Goal: Check status: Check status

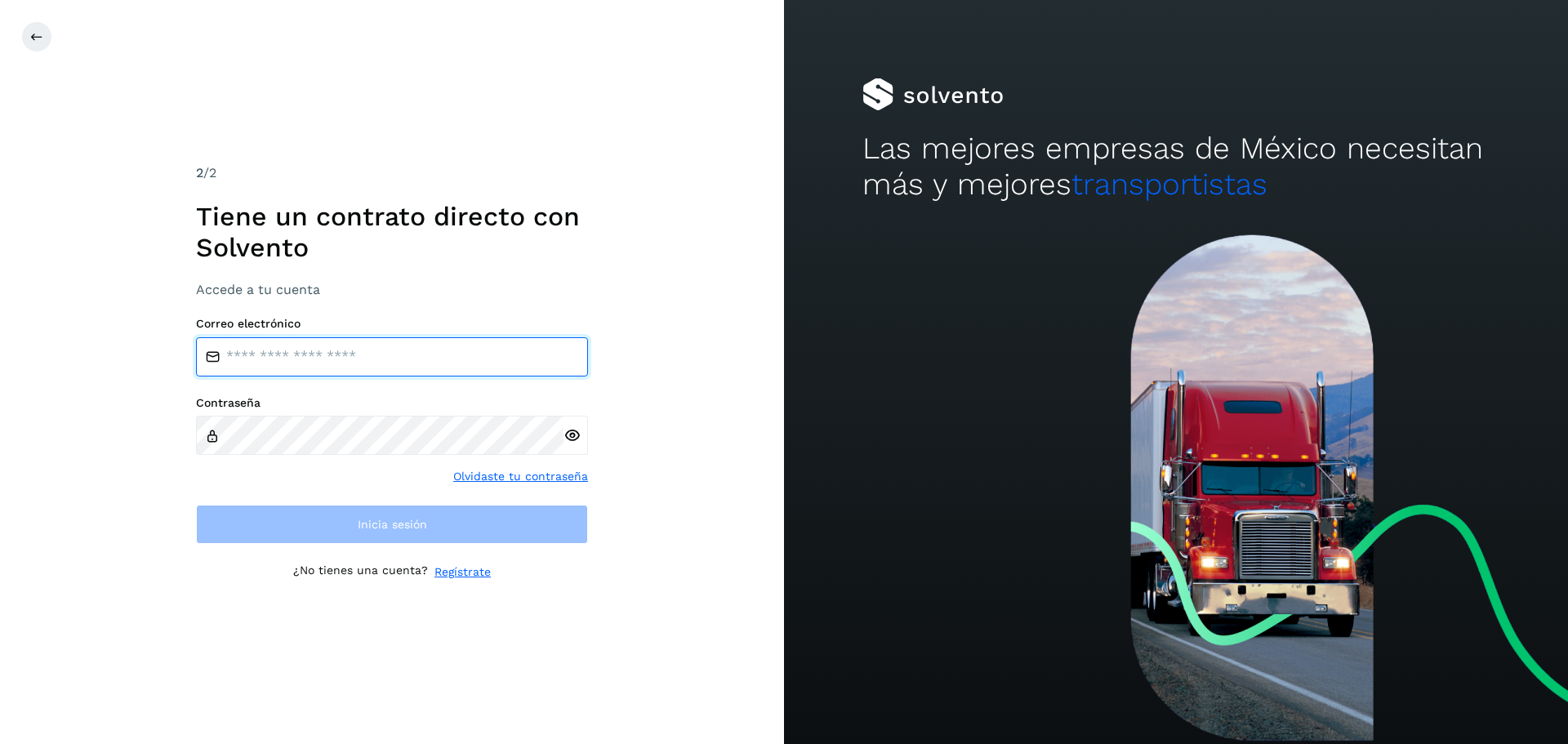
type input "**********"
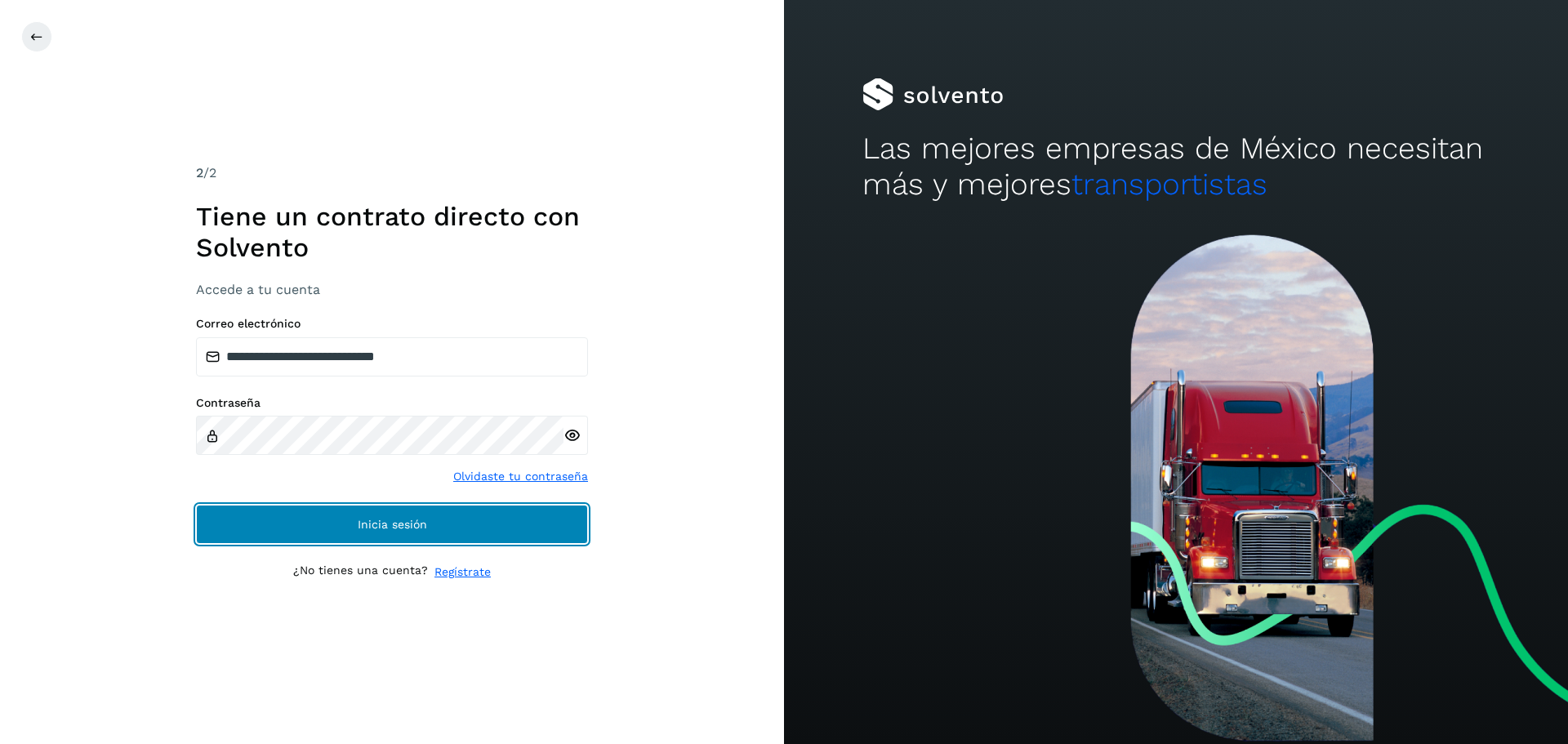
click at [226, 533] on button "Inicia sesión" at bounding box center [392, 524] width 392 height 40
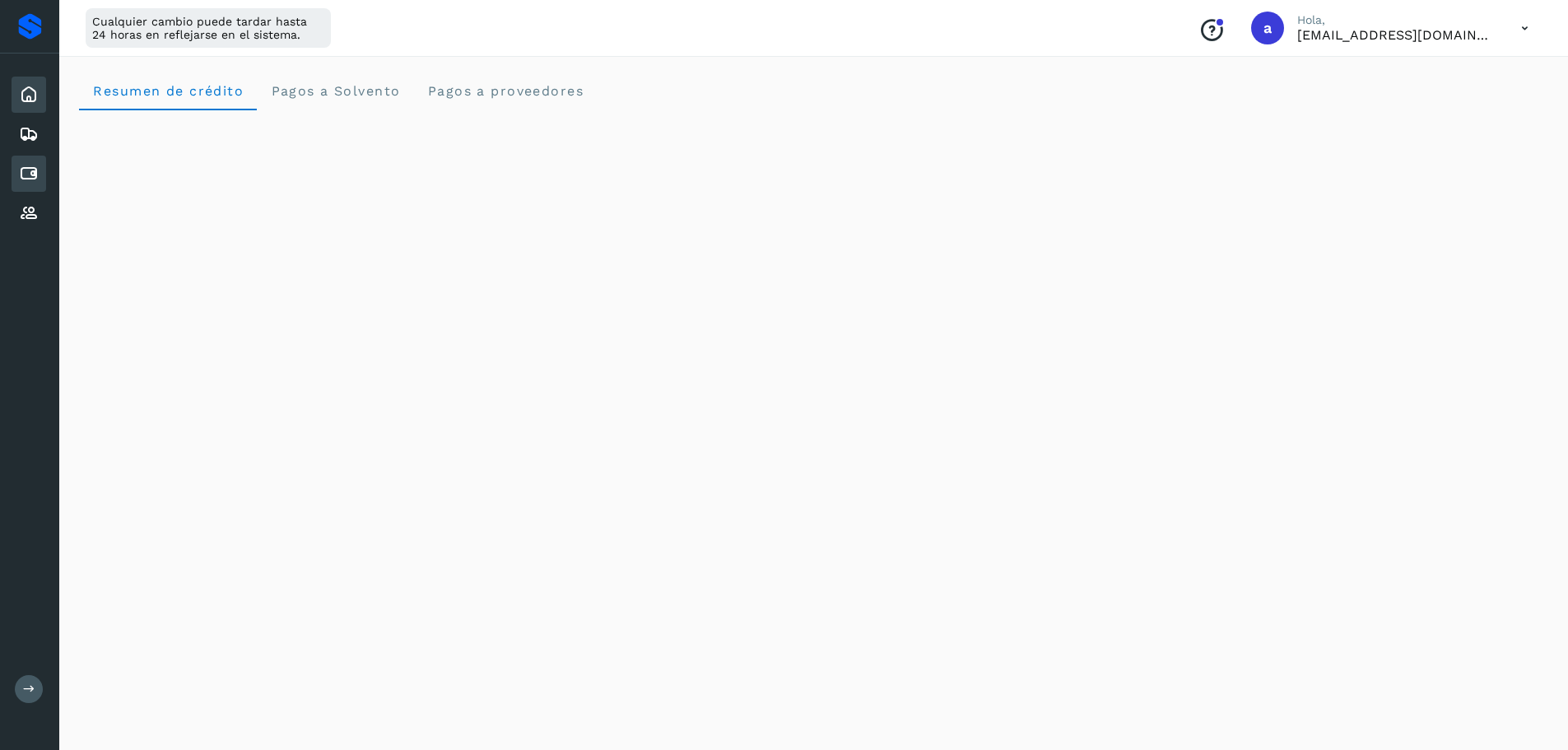
click at [33, 178] on icon at bounding box center [29, 174] width 20 height 20
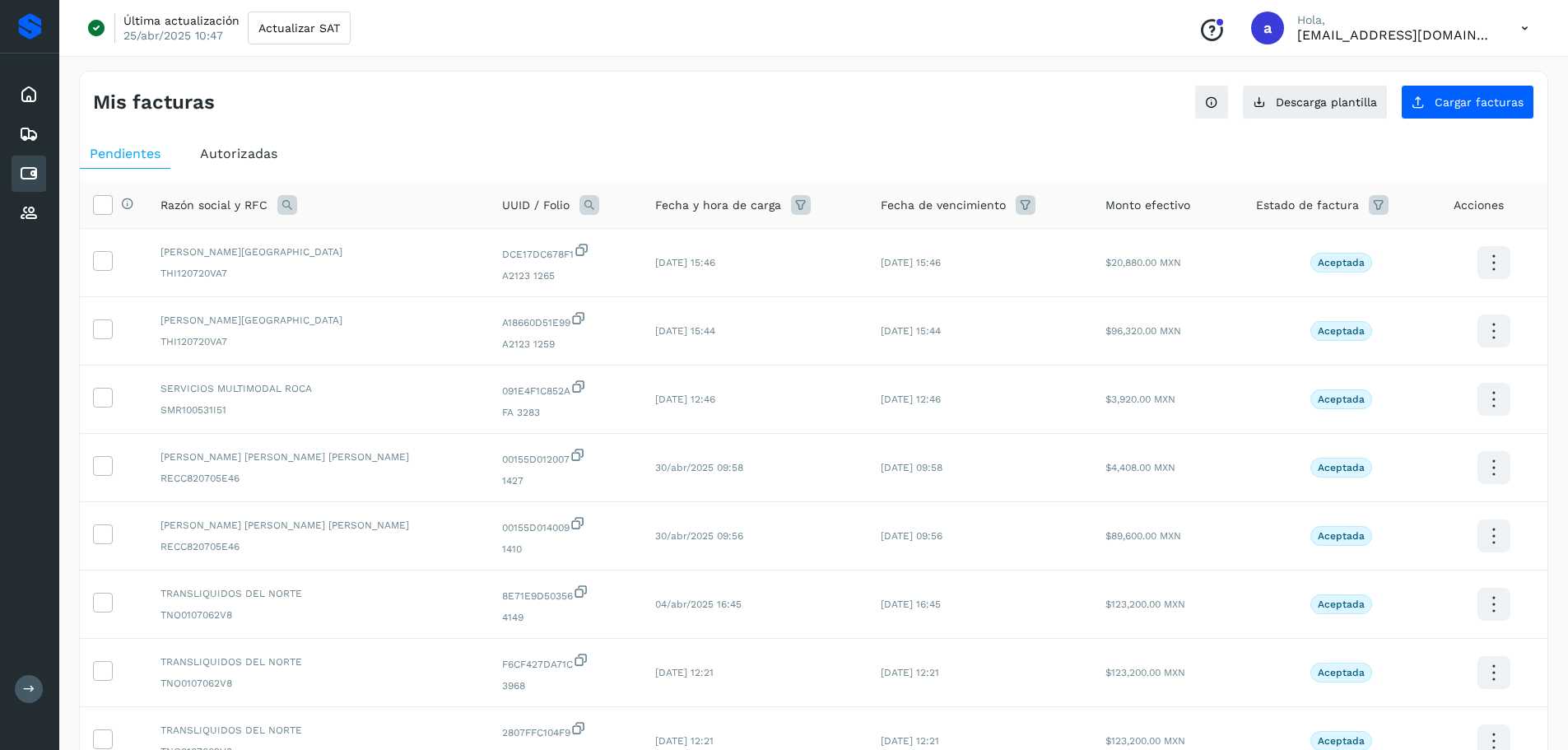
click at [230, 161] on span "Autorizadas" at bounding box center [239, 153] width 77 height 15
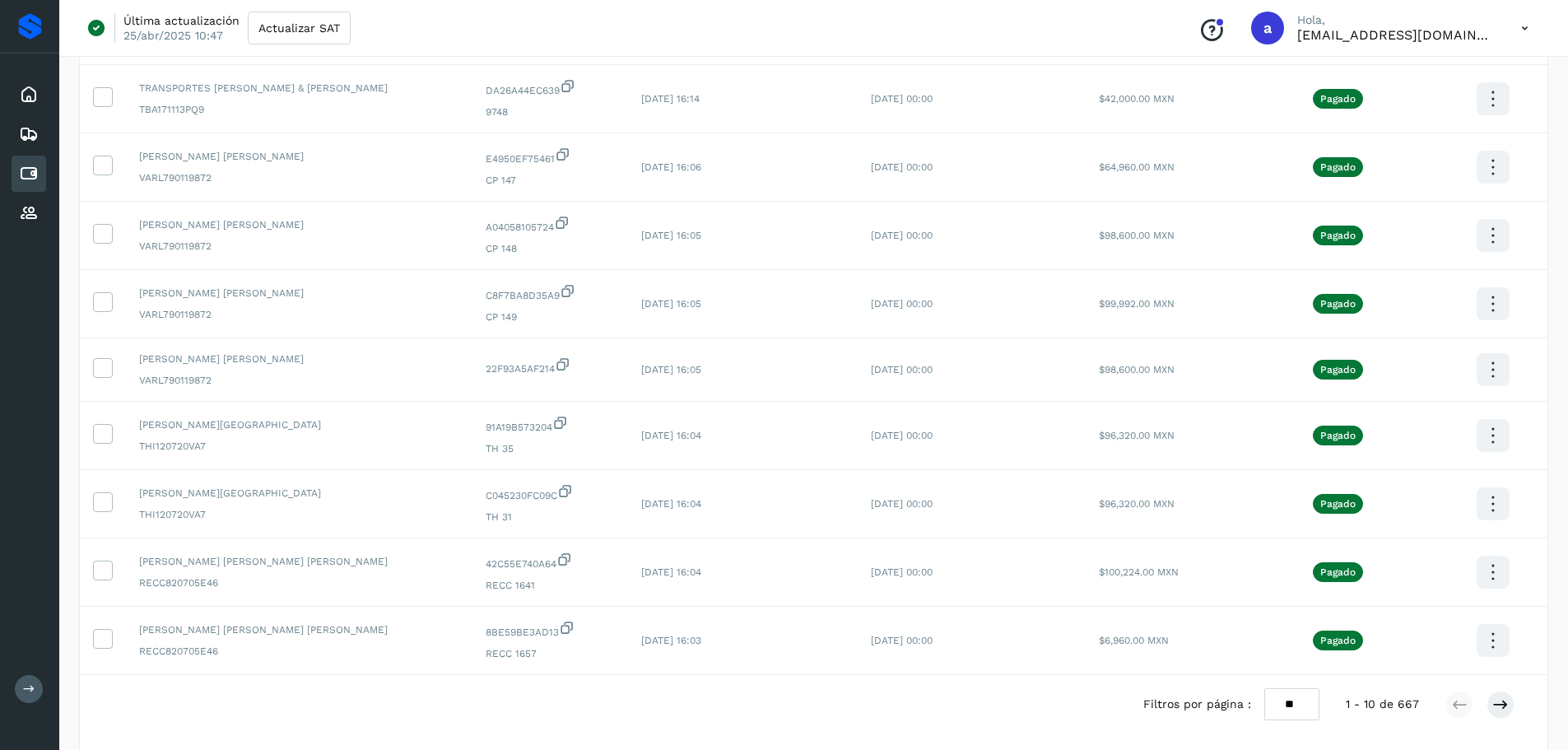
scroll to position [237, 0]
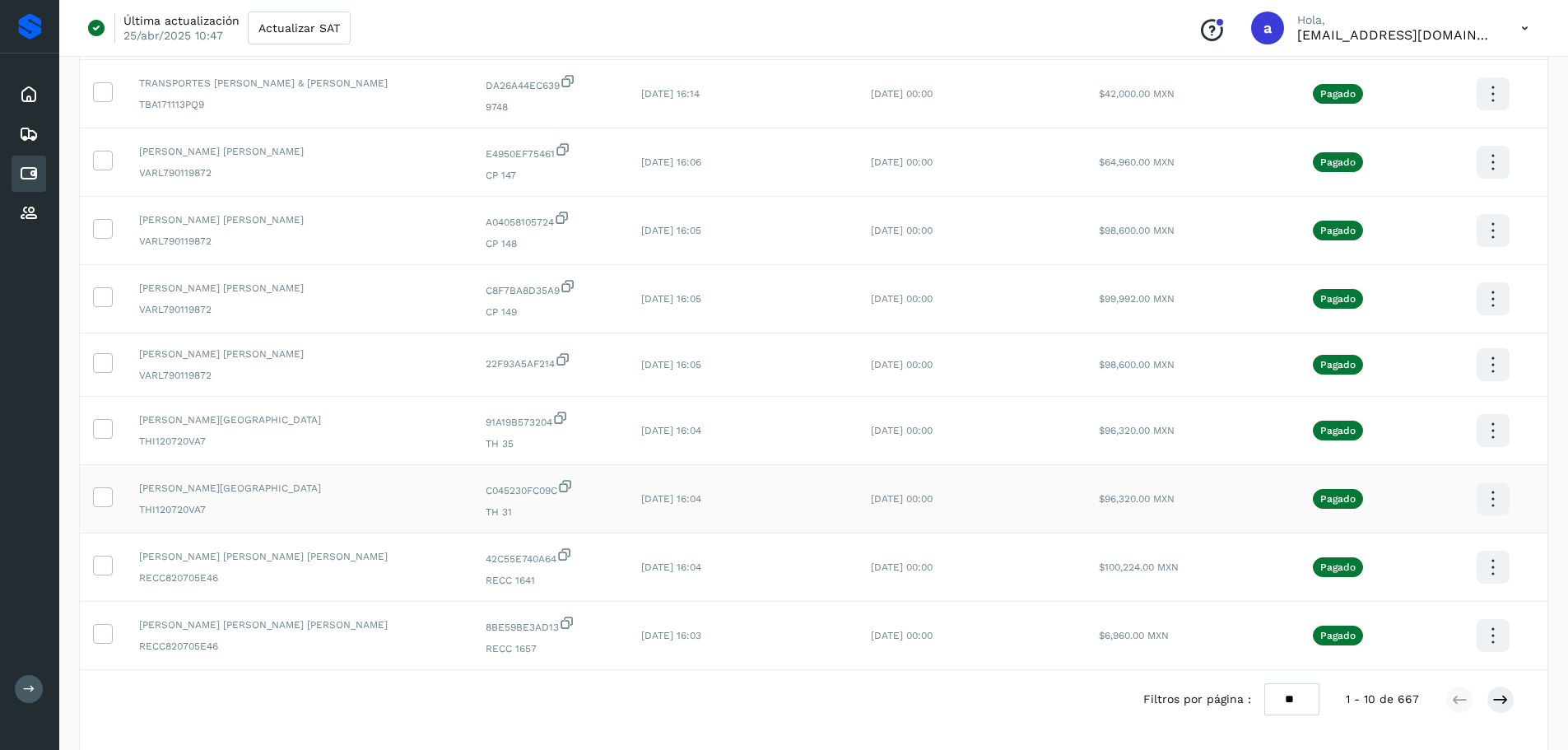
click at [1482, 505] on icon at bounding box center [1493, 499] width 39 height 39
click at [1375, 542] on button "CEP" at bounding box center [1411, 547] width 196 height 31
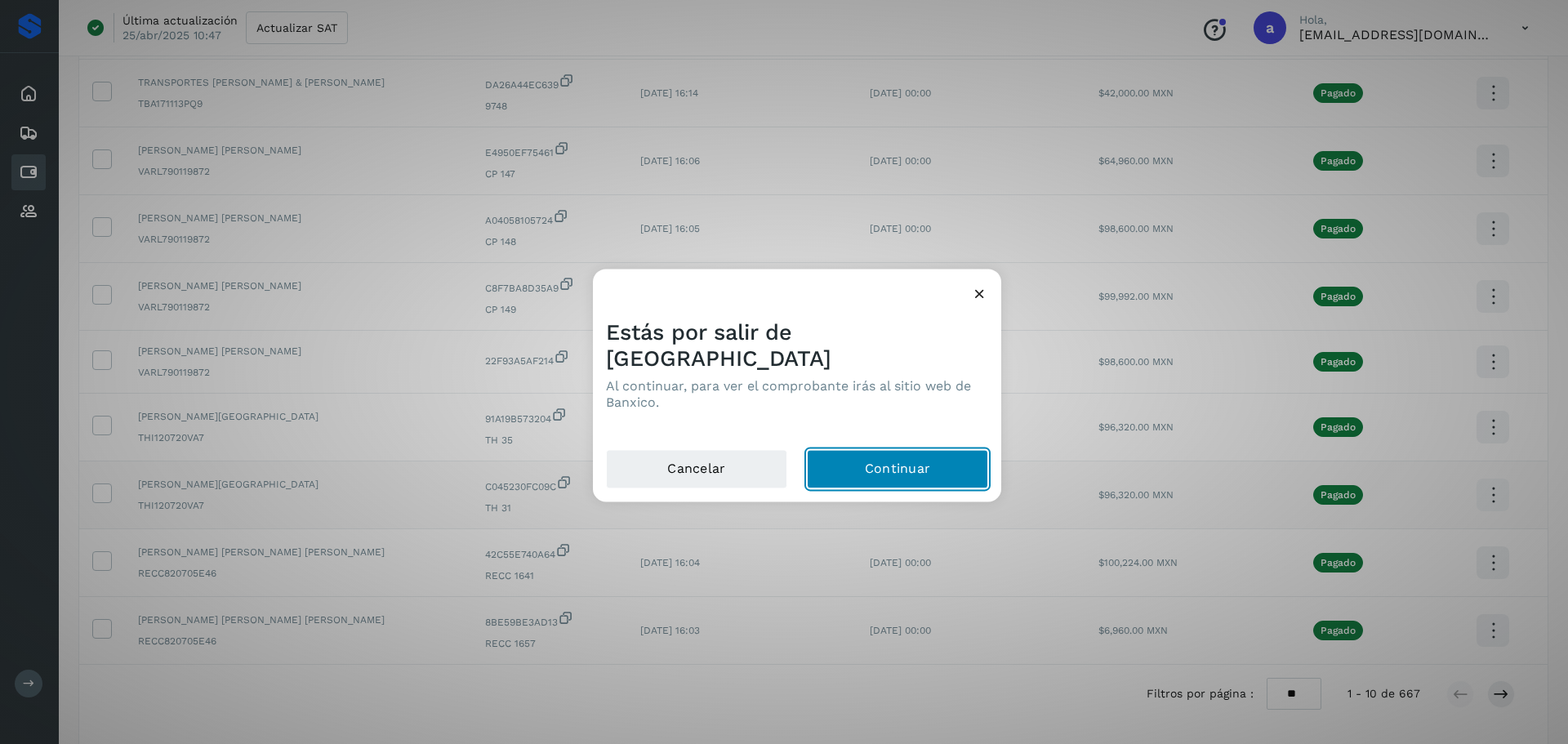
click at [910, 460] on button "Continuar" at bounding box center [898, 469] width 182 height 40
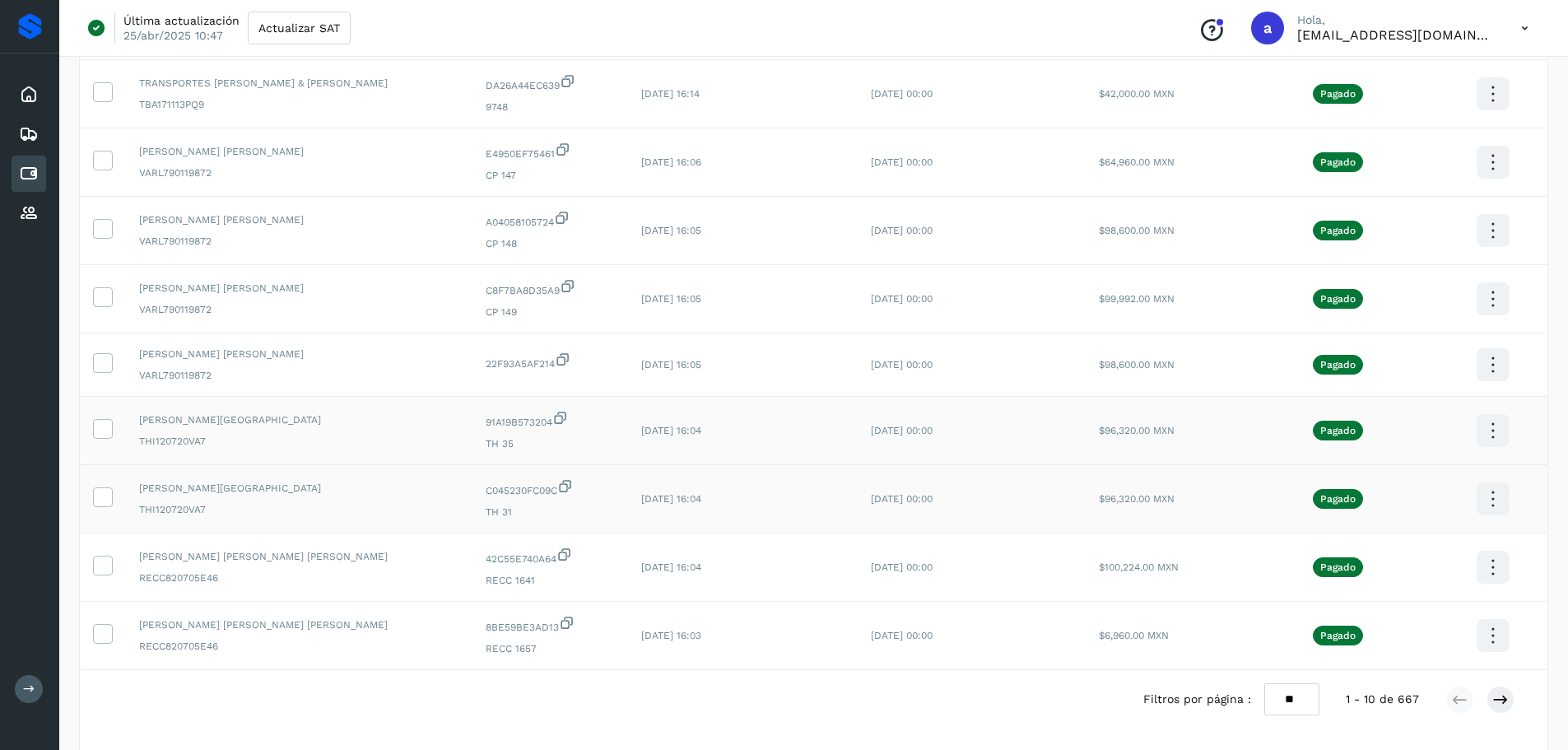
click at [1486, 430] on icon at bounding box center [1493, 431] width 39 height 39
click at [1396, 478] on button "CEP" at bounding box center [1411, 479] width 196 height 31
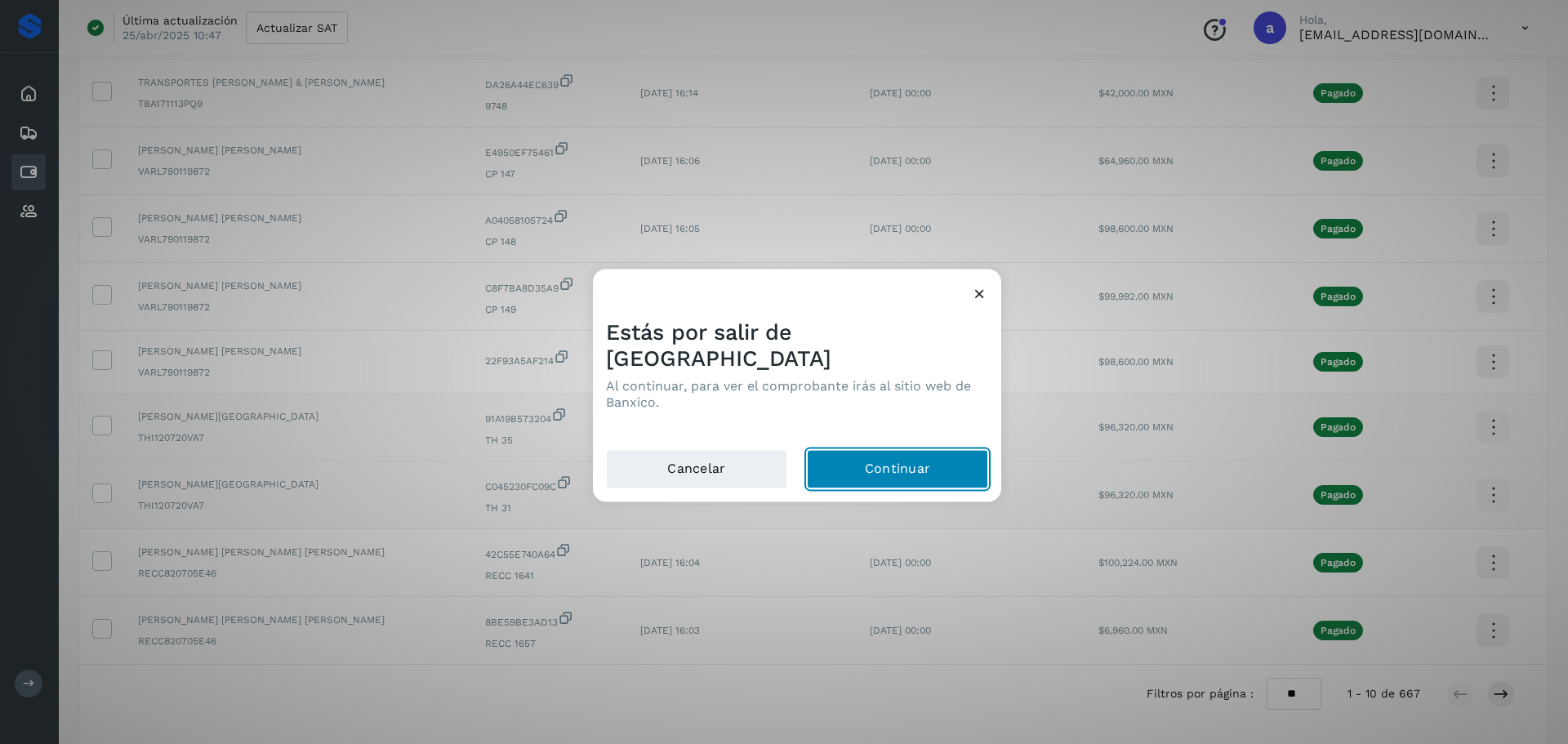
click at [900, 455] on button "Continuar" at bounding box center [898, 469] width 182 height 40
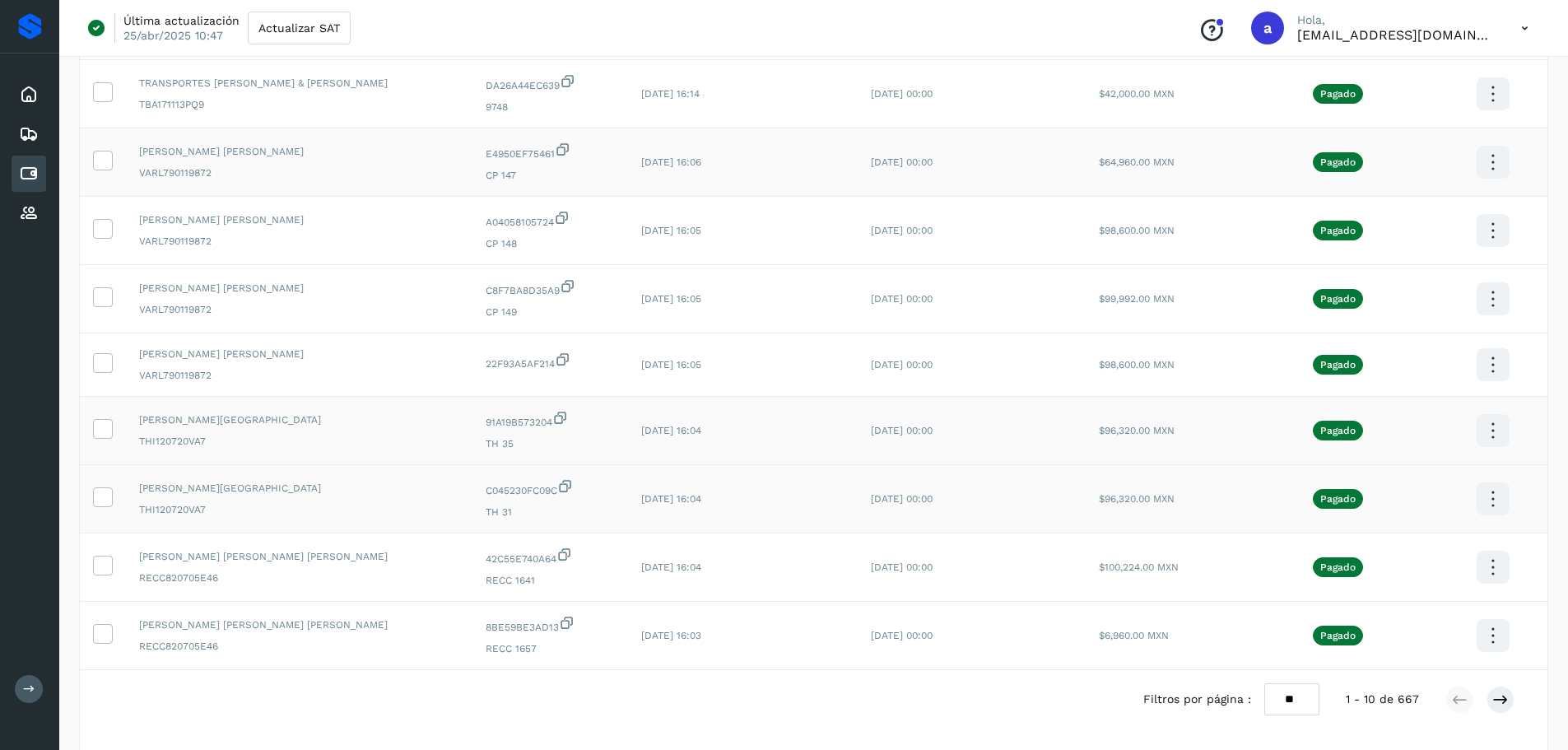
click at [1488, 164] on icon at bounding box center [1493, 162] width 39 height 39
click at [1489, 300] on div at bounding box center [784, 375] width 1568 height 750
click at [1489, 300] on icon at bounding box center [1493, 299] width 39 height 39
click at [1495, 225] on div at bounding box center [784, 375] width 1568 height 750
click at [1489, 225] on icon at bounding box center [1493, 230] width 39 height 39
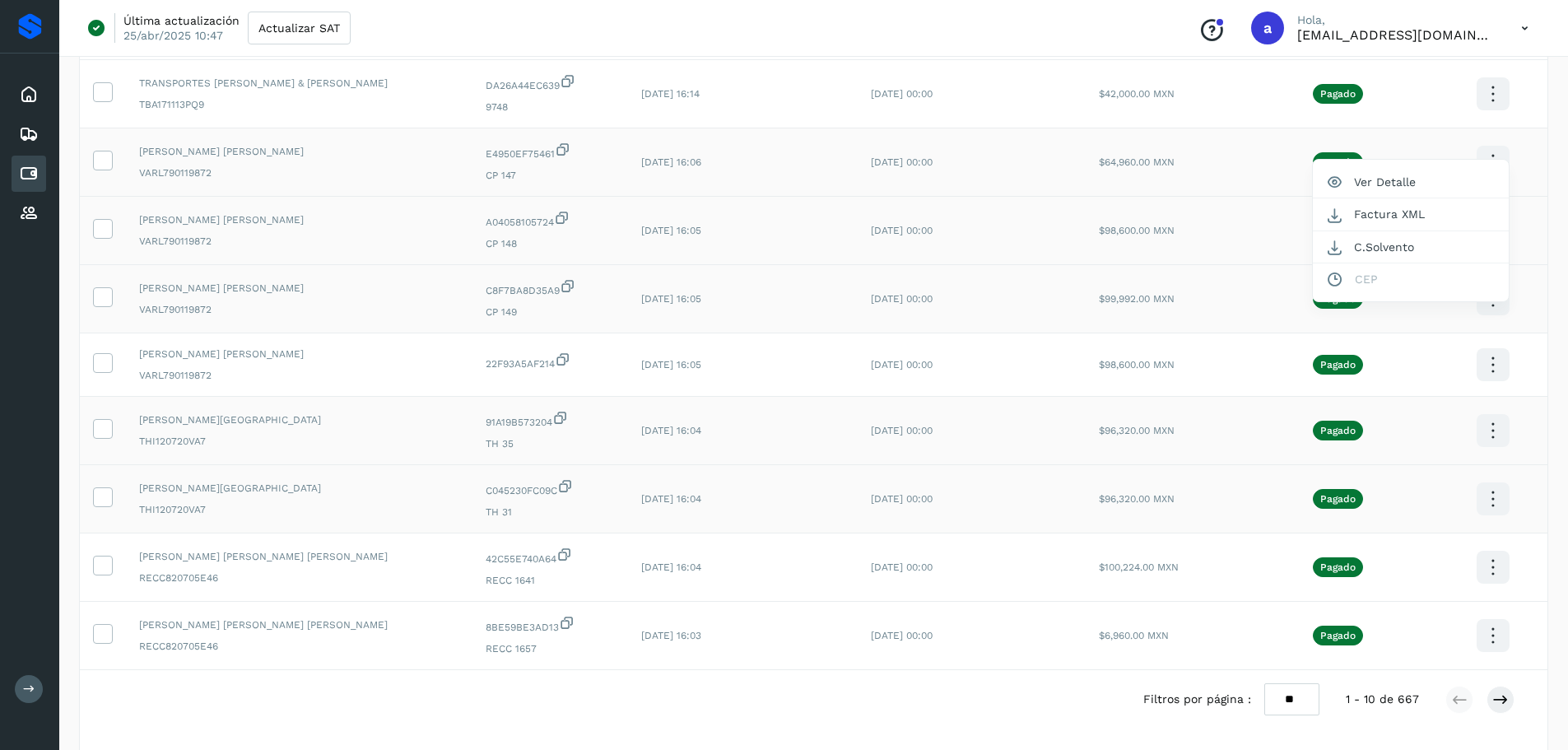
click at [1490, 311] on div at bounding box center [784, 375] width 1568 height 750
click at [1493, 304] on icon at bounding box center [1493, 299] width 39 height 39
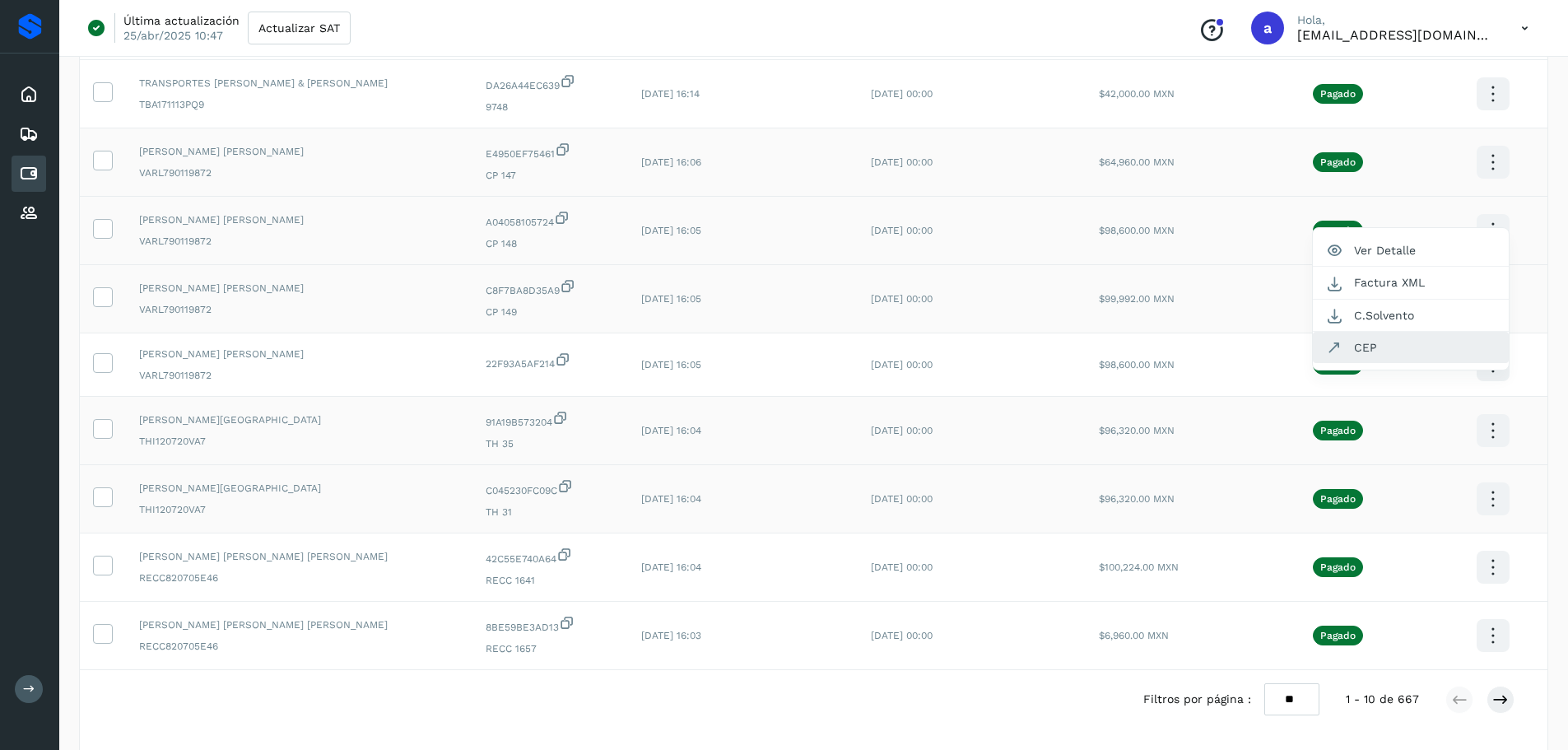
click at [1410, 344] on button "CEP" at bounding box center [1411, 347] width 196 height 31
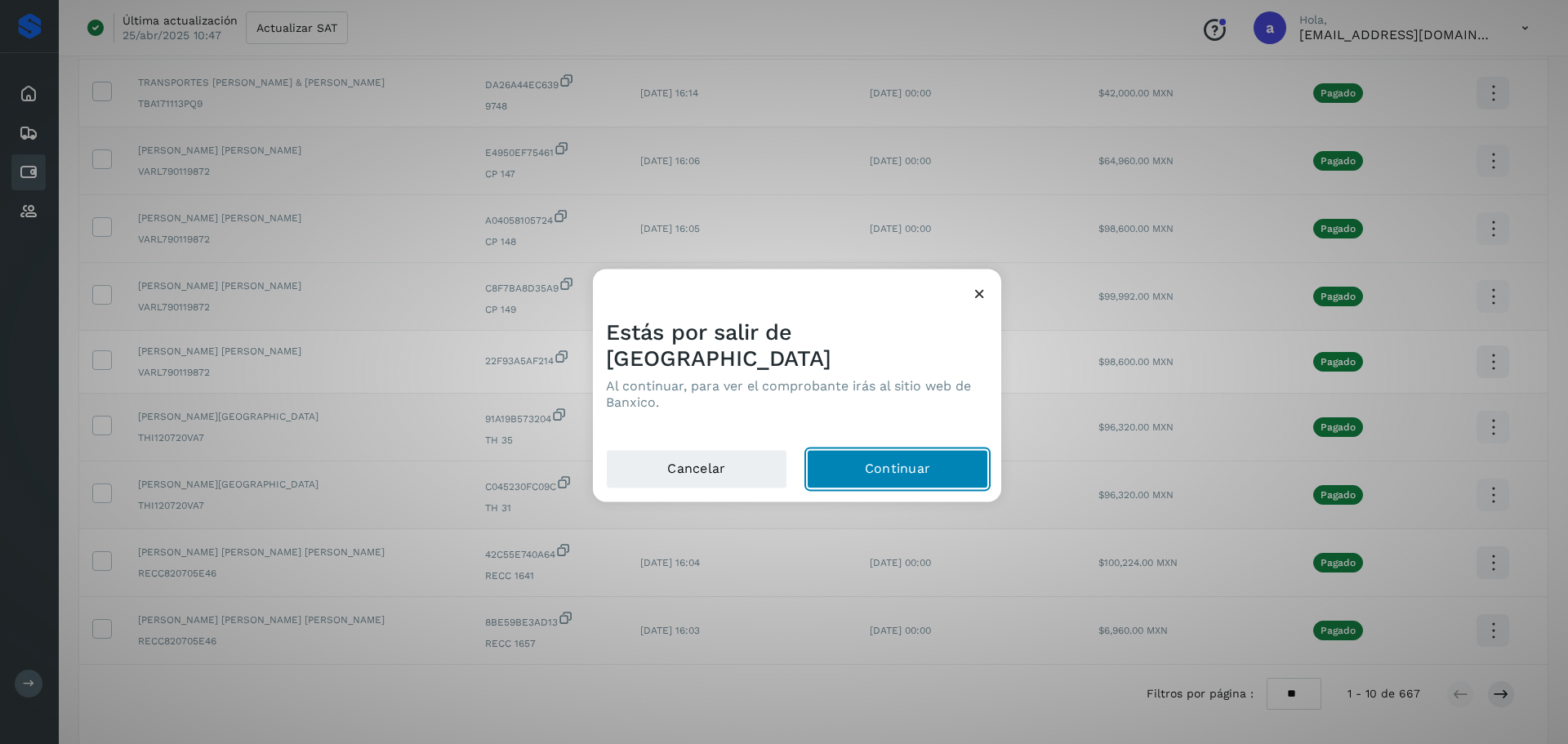
click at [918, 461] on button "Continuar" at bounding box center [898, 469] width 182 height 40
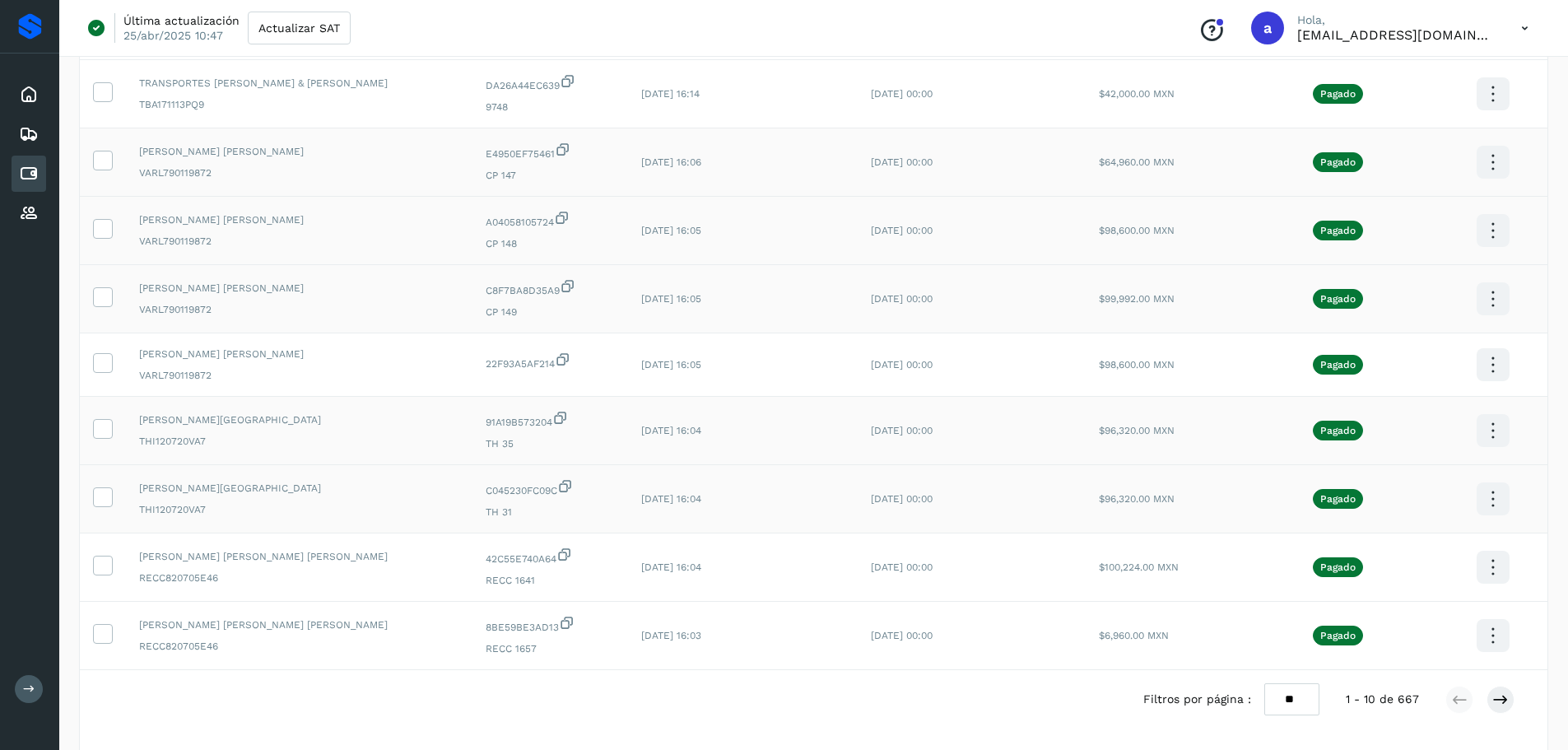
click at [1493, 303] on icon at bounding box center [1493, 299] width 39 height 39
drag, startPoint x: 1542, startPoint y: 423, endPoint x: 1498, endPoint y: 372, distance: 67.4
click at [1498, 372] on div at bounding box center [784, 375] width 1568 height 750
click at [1498, 372] on icon at bounding box center [1493, 365] width 39 height 39
click at [1550, 238] on div at bounding box center [784, 375] width 1568 height 750
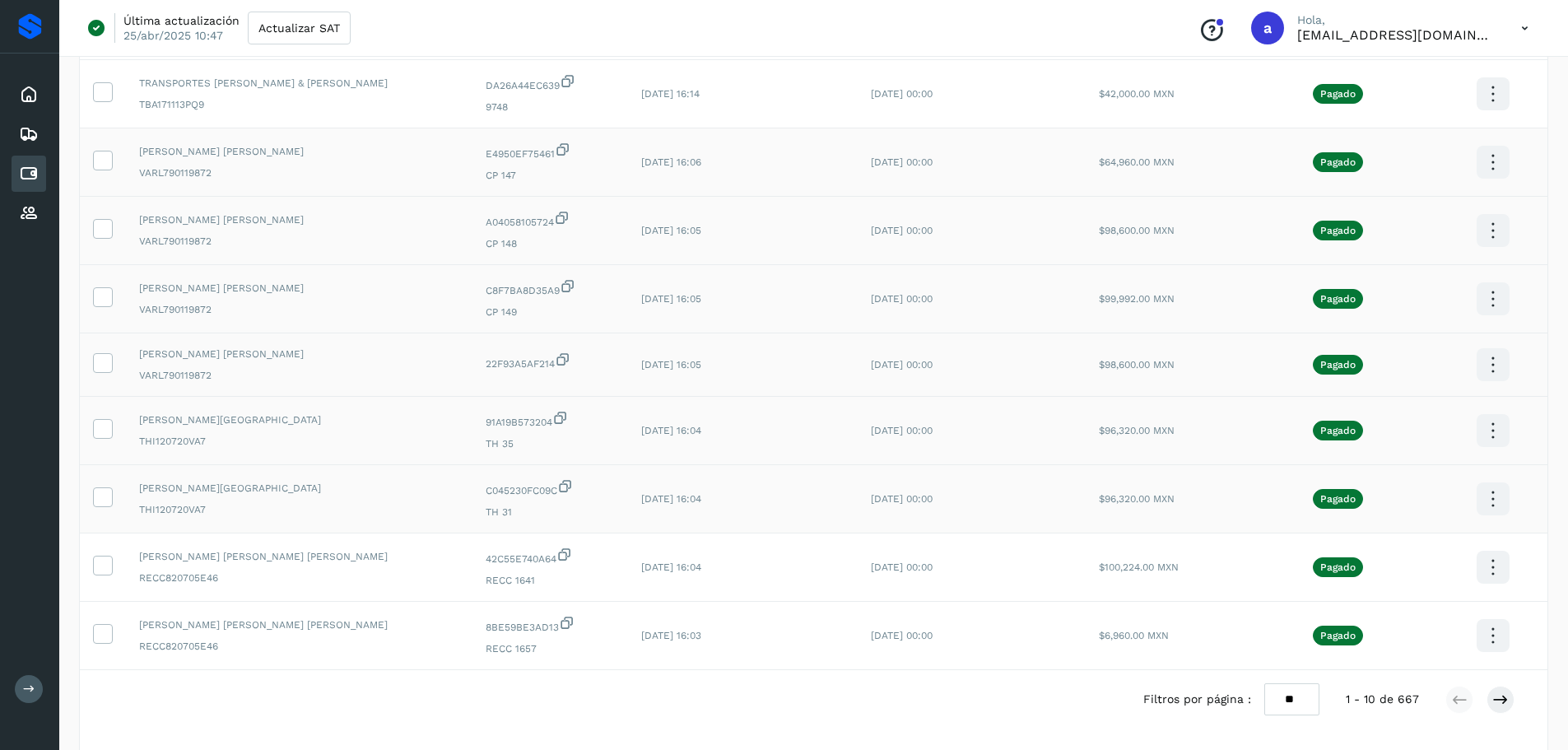
click at [1483, 233] on icon at bounding box center [1493, 230] width 39 height 39
click at [1521, 31] on div at bounding box center [784, 375] width 1568 height 750
click at [1520, 31] on icon at bounding box center [1524, 28] width 34 height 34
click at [1434, 102] on div "Cerrar sesión" at bounding box center [1443, 106] width 196 height 31
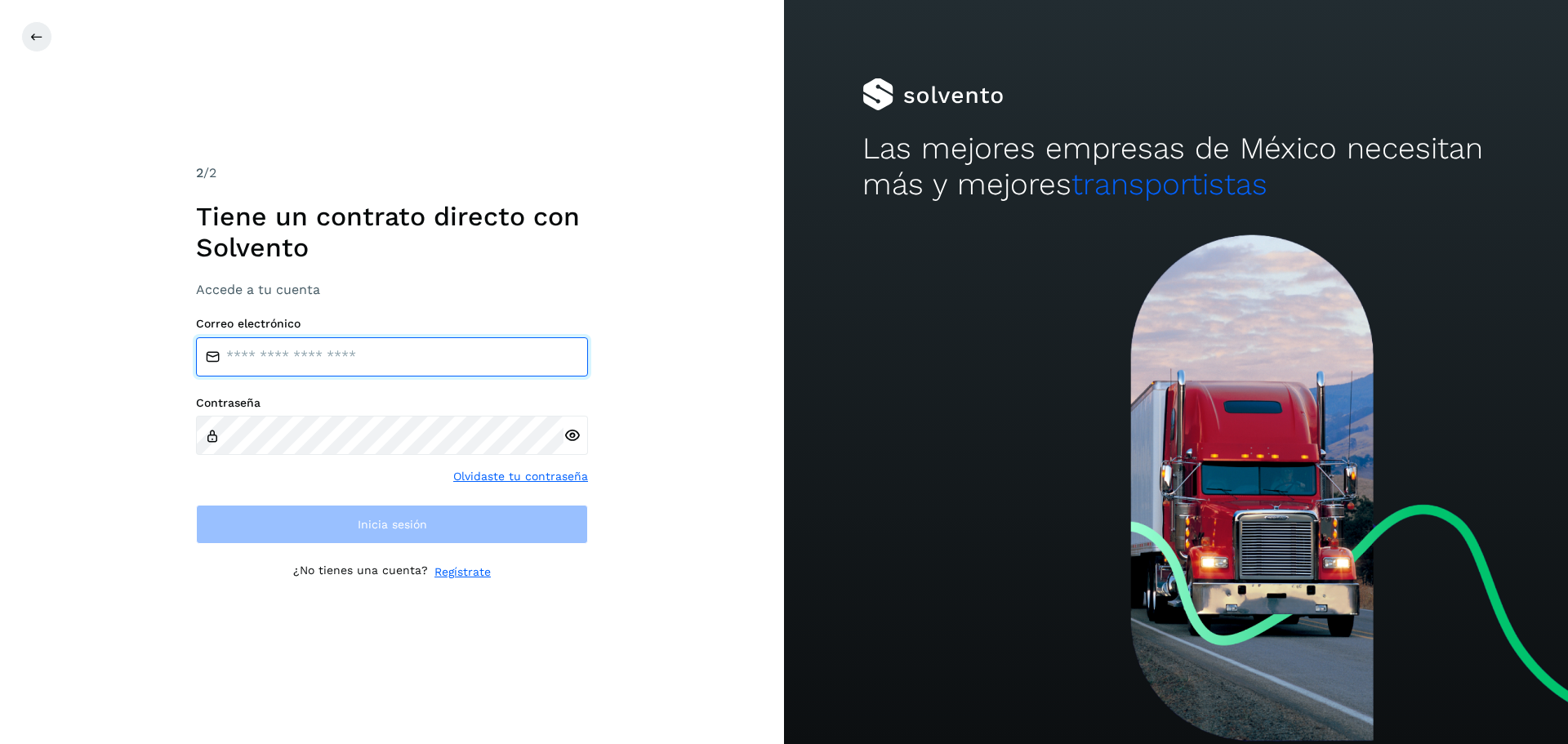
type input "**********"
